Goal: Task Accomplishment & Management: Manage account settings

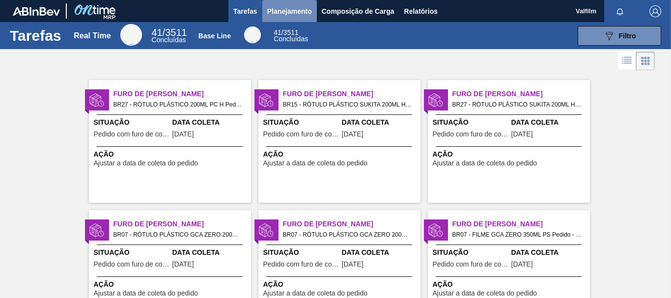
click at [284, 13] on span "Planejamento" at bounding box center [289, 11] width 45 height 12
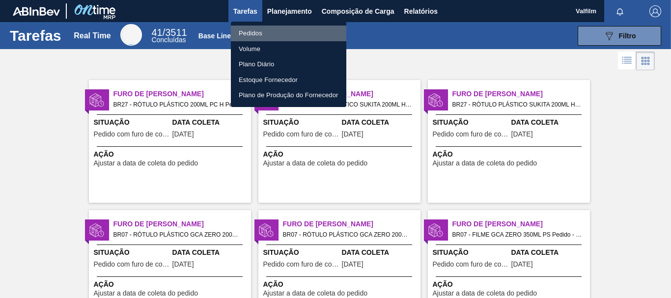
click at [265, 33] on li "Pedidos" at bounding box center [288, 34] width 115 height 16
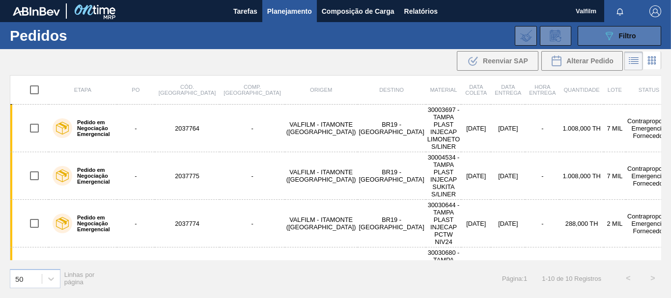
click at [594, 36] on button "089F7B8B-B2A5-4AFE-B5C0-19BA573D28AC Filtro" at bounding box center [620, 36] width 84 height 20
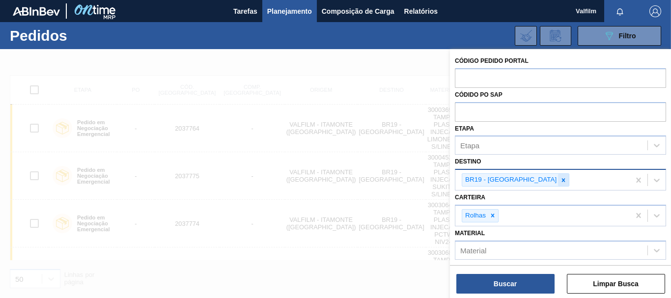
click at [562, 182] on icon at bounding box center [563, 179] width 3 height 3
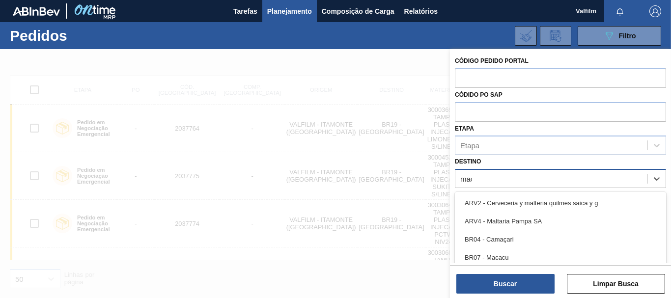
type input "maca"
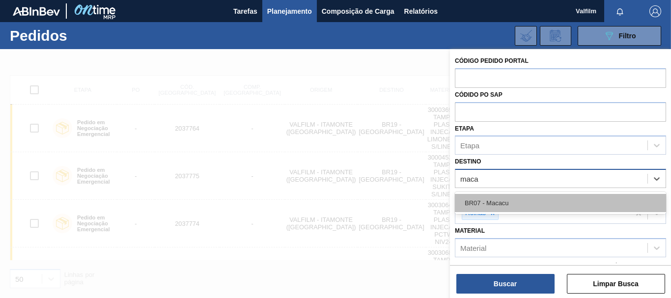
click at [525, 204] on div "BR07 - Macacu" at bounding box center [560, 203] width 211 height 18
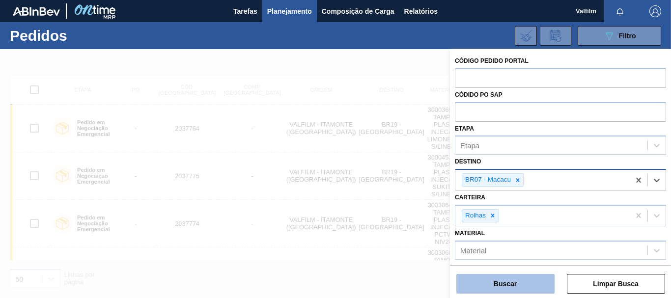
click at [531, 280] on button "Buscar" at bounding box center [505, 284] width 98 height 20
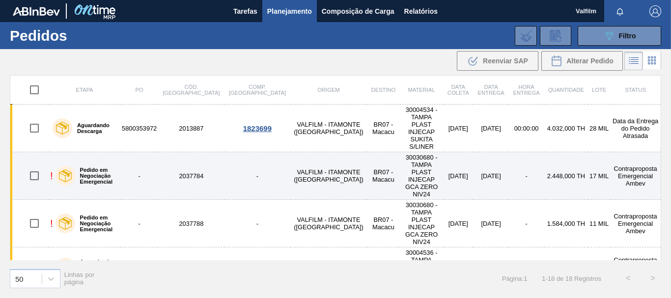
click at [629, 152] on td "Contraproposta Emergencial Ambev" at bounding box center [635, 176] width 51 height 48
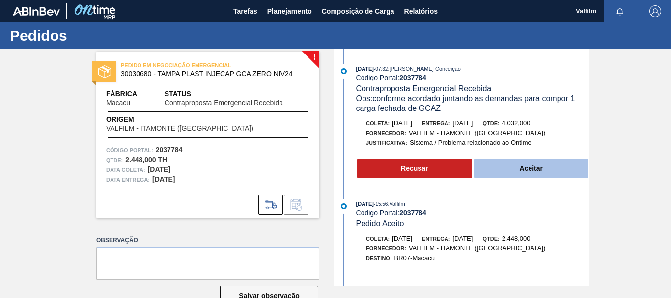
click at [528, 169] on button "Aceitar" at bounding box center [531, 169] width 115 height 20
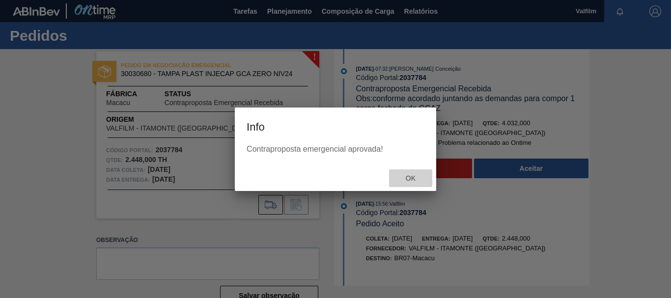
click at [408, 176] on span "Ok" at bounding box center [411, 178] width 26 height 8
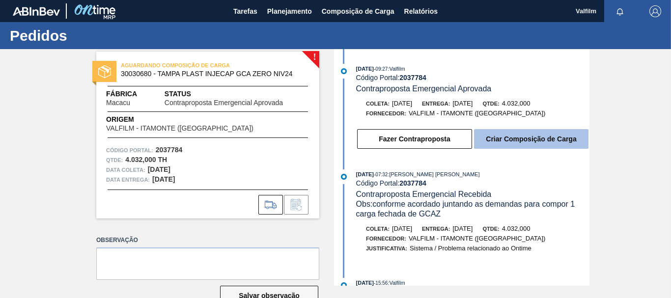
click at [558, 143] on button "Criar Composição de Carga" at bounding box center [531, 139] width 114 height 20
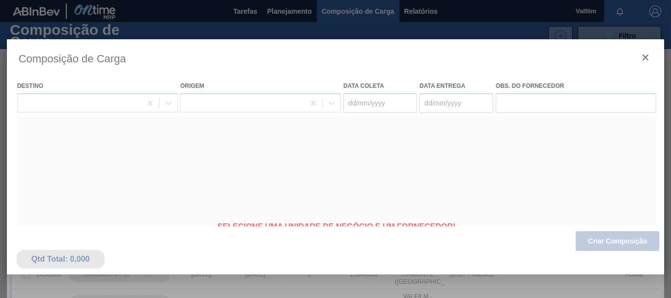
type coleta "[DATE]"
type entrega "[DATE]"
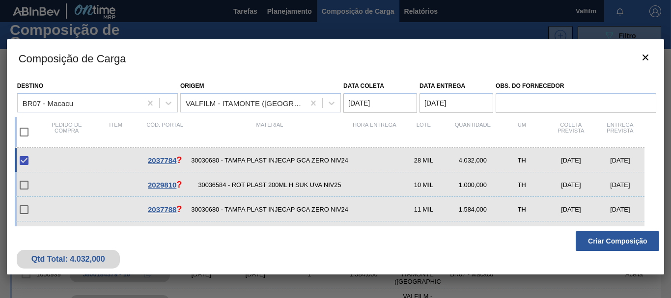
click at [324, 123] on div "Material" at bounding box center [270, 132] width 161 height 21
click at [628, 240] on button "Criar Composição" at bounding box center [618, 241] width 84 height 20
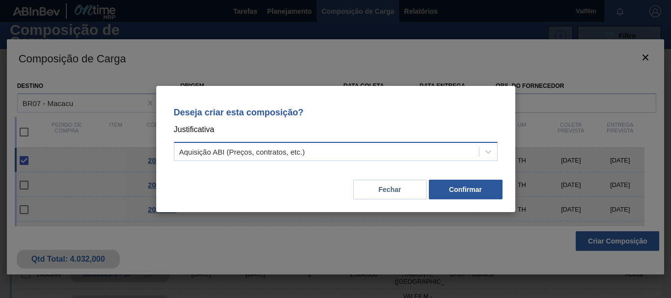
click at [385, 153] on div "Aquisição ABI (Preços, contratos, etc.)" at bounding box center [326, 152] width 305 height 14
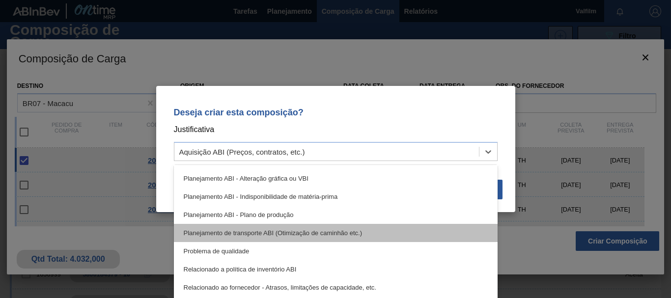
scroll to position [184, 0]
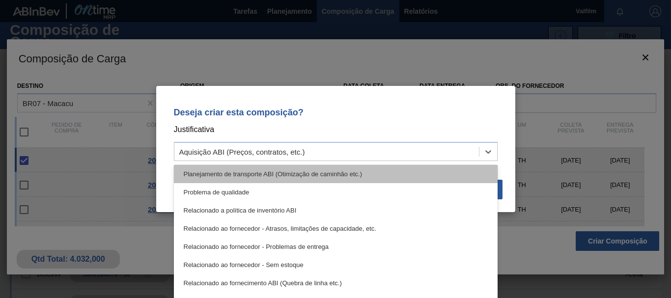
click at [364, 174] on div "Planejamento de transporte ABI (Otimização de caminhão etc.)" at bounding box center [336, 174] width 324 height 18
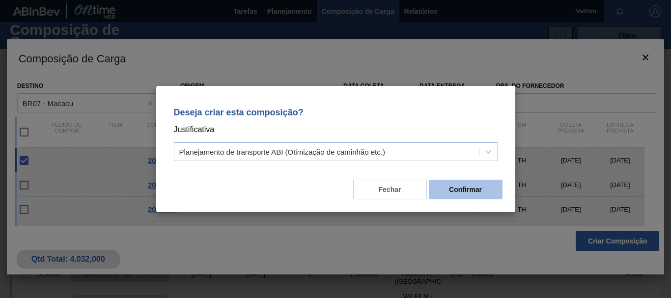
click at [471, 185] on button "Confirmar" at bounding box center [466, 190] width 74 height 20
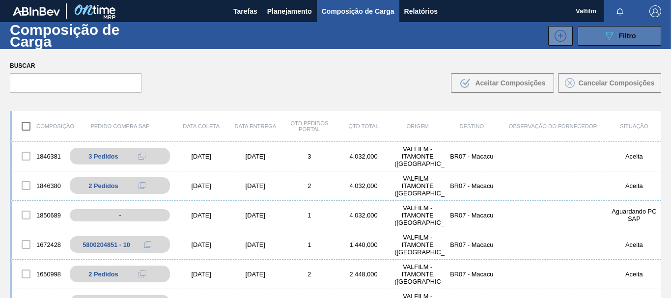
click at [604, 35] on icon "089F7B8B-B2A5-4AFE-B5C0-19BA573D28AC" at bounding box center [609, 36] width 12 height 12
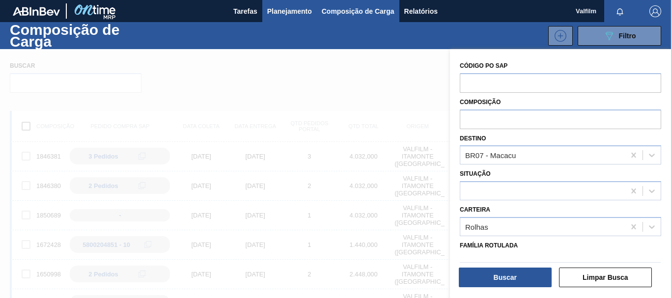
click at [299, 5] on span "Planejamento" at bounding box center [289, 11] width 45 height 12
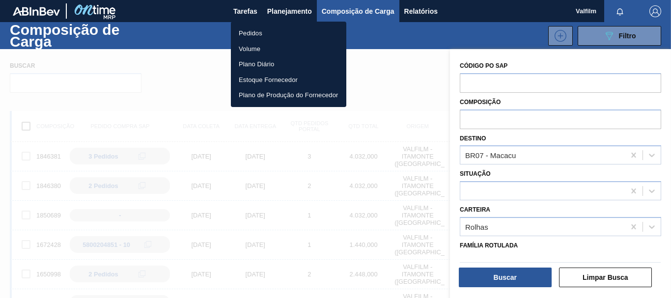
click at [282, 29] on li "Pedidos" at bounding box center [288, 34] width 115 height 16
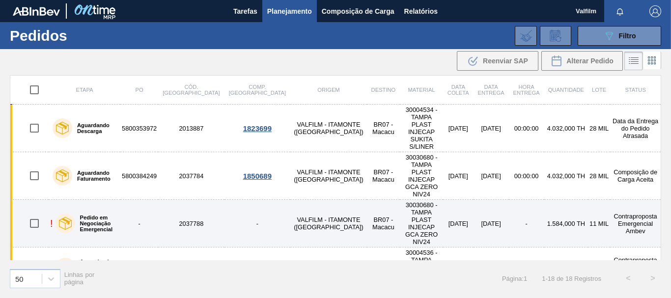
click at [627, 200] on td "Contraproposta Emergencial Ambev" at bounding box center [635, 224] width 51 height 48
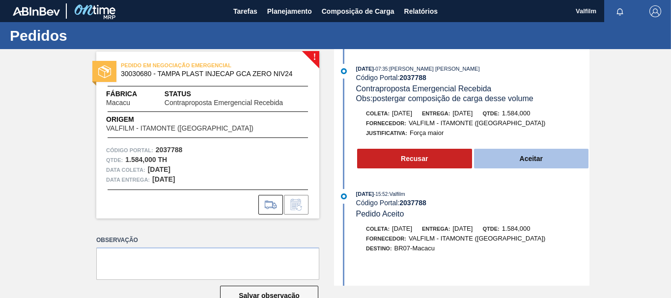
click at [541, 160] on button "Aceitar" at bounding box center [531, 159] width 115 height 20
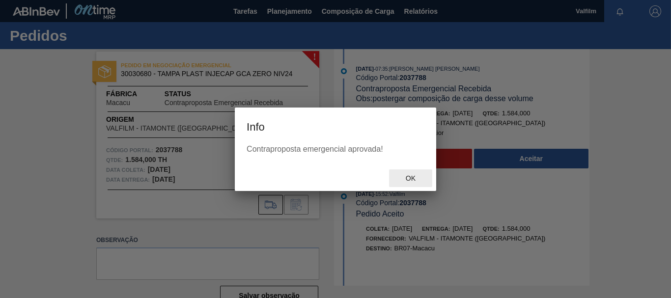
click at [415, 176] on span "Ok" at bounding box center [411, 178] width 26 height 8
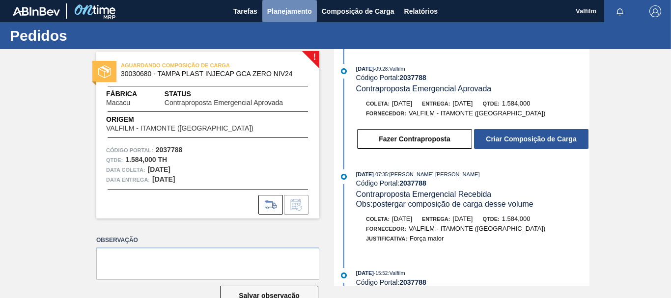
click at [282, 13] on span "Planejamento" at bounding box center [289, 11] width 45 height 12
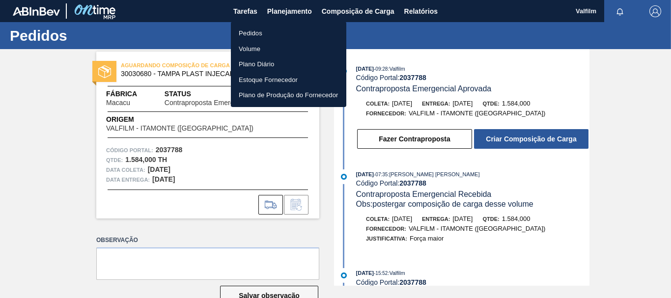
click at [261, 35] on li "Pedidos" at bounding box center [288, 34] width 115 height 16
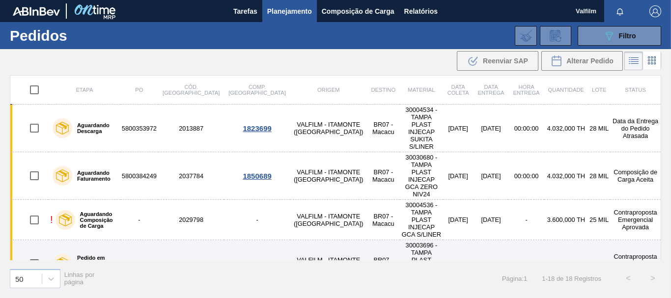
click at [474, 240] on td "[DATE]" at bounding box center [491, 264] width 35 height 48
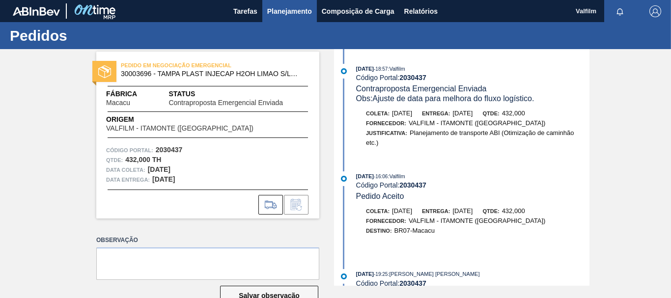
click at [284, 10] on span "Planejamento" at bounding box center [289, 11] width 45 height 12
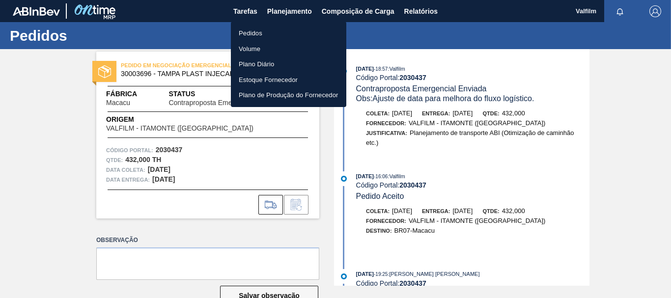
click at [229, 45] on div at bounding box center [335, 149] width 671 height 298
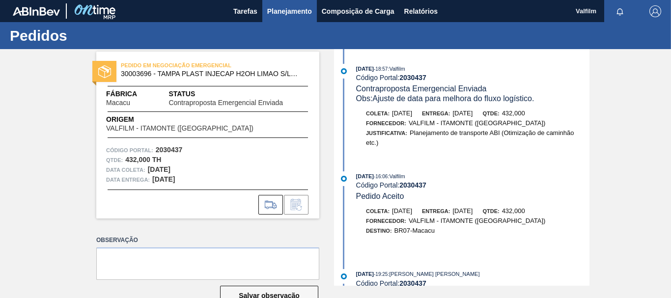
click at [281, 16] on span "Planejamento" at bounding box center [289, 11] width 45 height 12
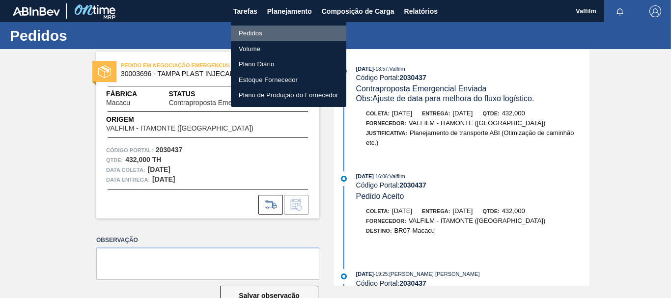
click at [265, 34] on li "Pedidos" at bounding box center [288, 34] width 115 height 16
